Goal: Transaction & Acquisition: Purchase product/service

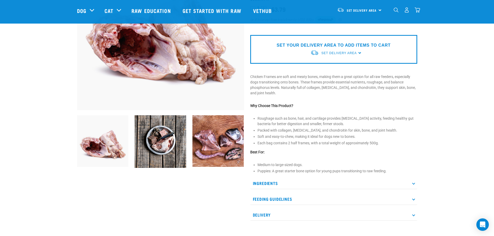
scroll to position [104, 0]
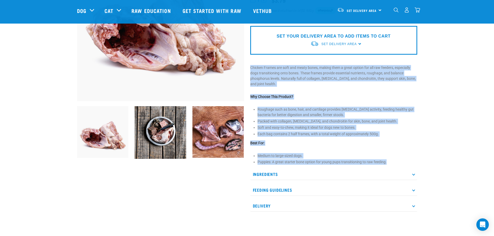
drag, startPoint x: 250, startPoint y: 69, endPoint x: 401, endPoint y: 162, distance: 177.5
click at [401, 162] on div "Free Range Chicken Frames" at bounding box center [333, 73] width 173 height 292
copy div "Chicken Frames are soft and meaty bones, making them a great option for all raw…"
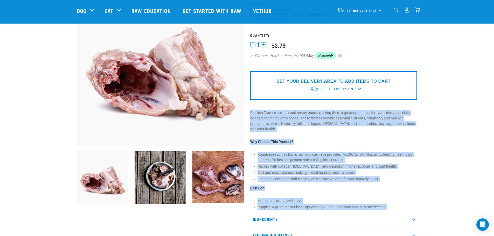
scroll to position [52, 0]
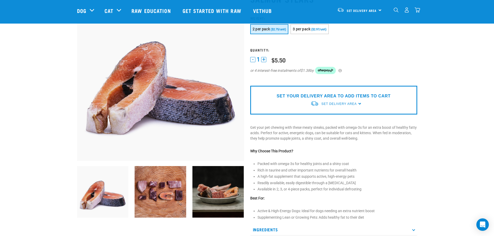
scroll to position [52, 0]
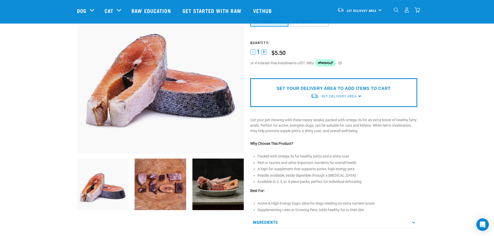
scroll to position [52, 0]
